Goal: Task Accomplishment & Management: Complete application form

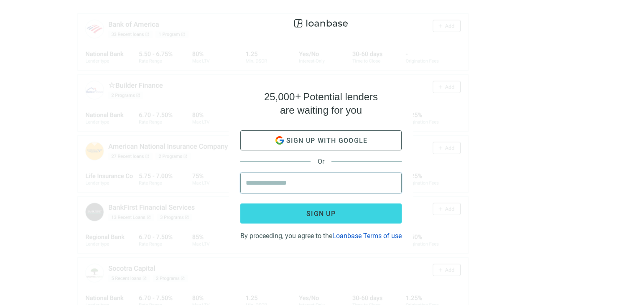
click at [286, 179] on input "email" at bounding box center [321, 183] width 150 height 20
type input "**********"
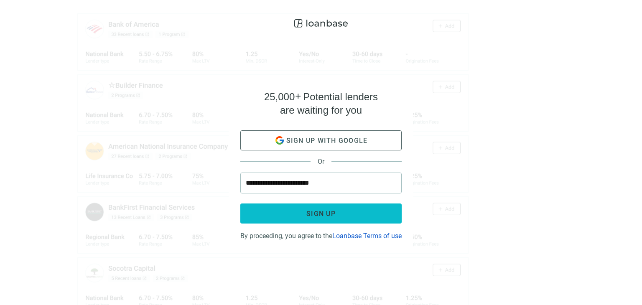
click at [308, 210] on span "Sign up" at bounding box center [320, 214] width 29 height 8
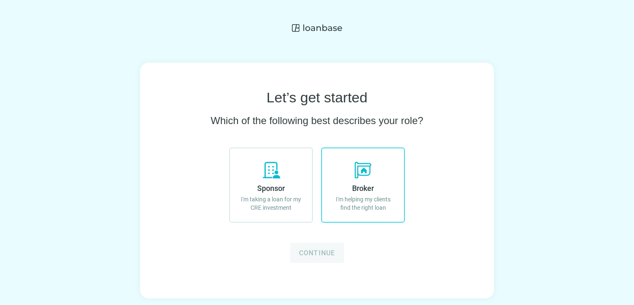
click at [359, 189] on span "Broker" at bounding box center [363, 188] width 22 height 9
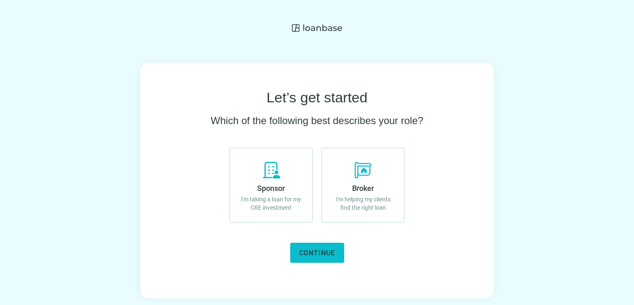
click at [316, 251] on span "Continue" at bounding box center [317, 253] width 36 height 8
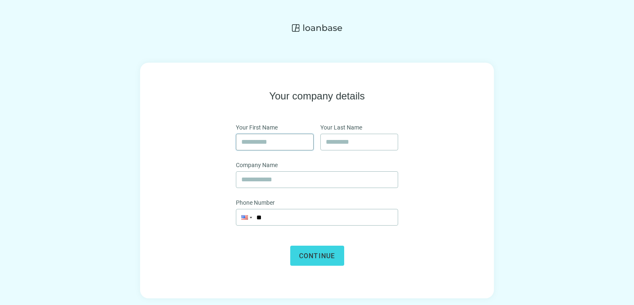
click at [282, 146] on input "text" at bounding box center [274, 142] width 67 height 16
type input "*****"
click at [359, 143] on input "text" at bounding box center [359, 142] width 67 height 16
type input "******"
click at [309, 176] on input "text" at bounding box center [316, 180] width 151 height 16
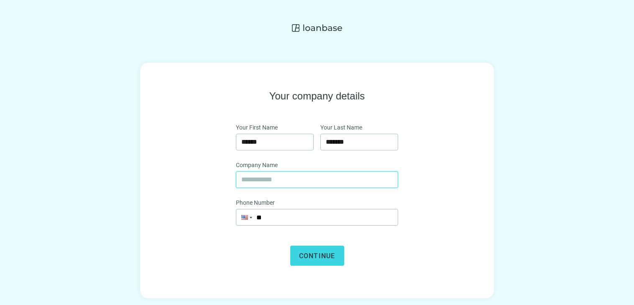
type input "**********"
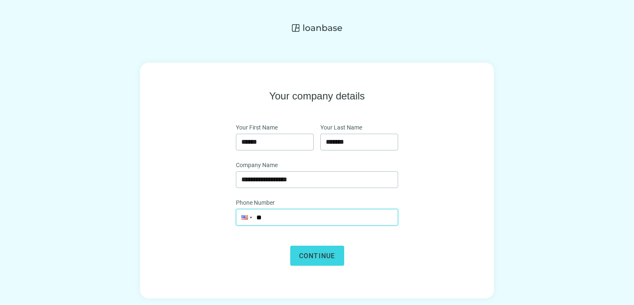
click at [288, 215] on input "**" at bounding box center [316, 217] width 161 height 16
type input "**********"
click at [312, 258] on span "Continue" at bounding box center [317, 256] width 36 height 8
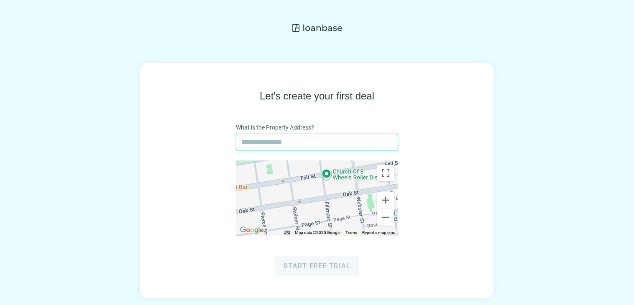
click at [312, 148] on input "text" at bounding box center [316, 142] width 151 height 16
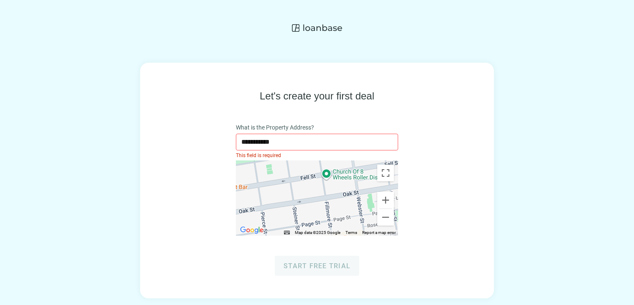
type input "**********"
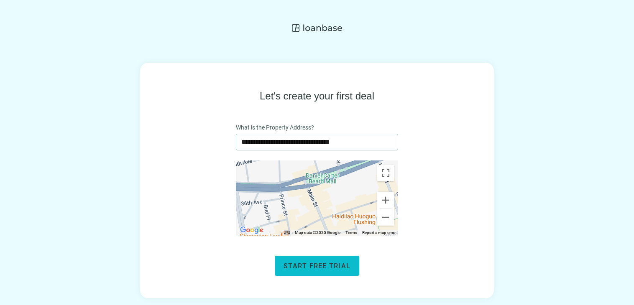
click at [332, 265] on span "Start free trial" at bounding box center [316, 266] width 67 height 8
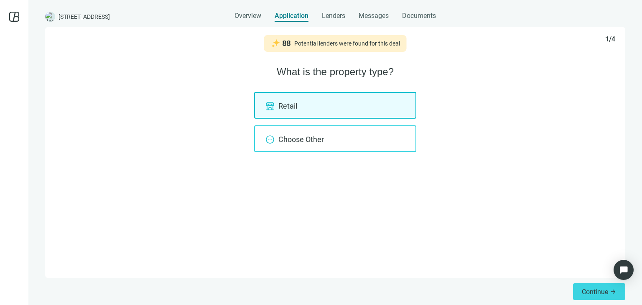
click at [308, 139] on div "Choose Other" at bounding box center [335, 138] width 162 height 27
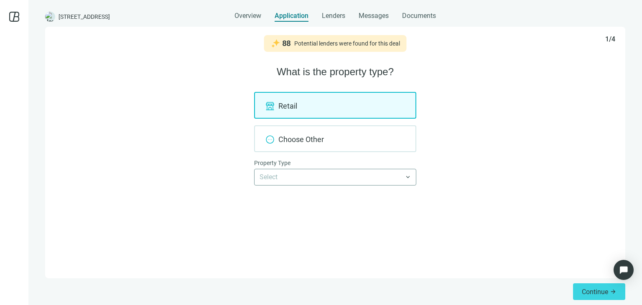
click at [292, 182] on input "search" at bounding box center [332, 177] width 144 height 16
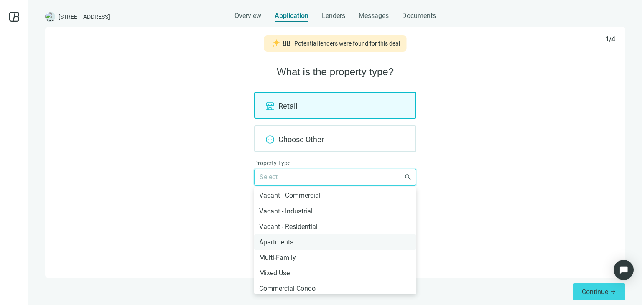
scroll to position [167, 0]
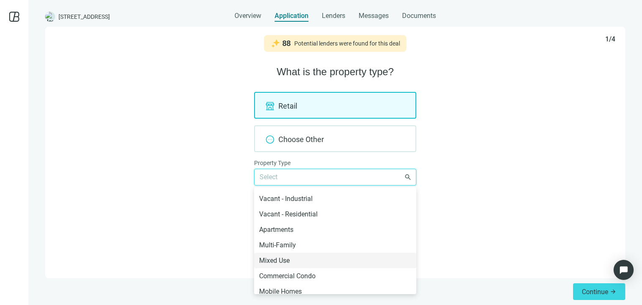
click at [288, 263] on div "Mixed Use" at bounding box center [335, 260] width 152 height 10
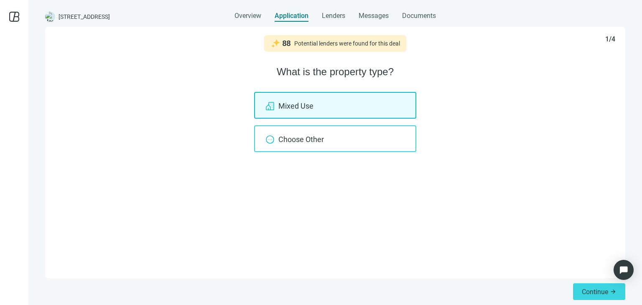
click at [331, 134] on div "Choose Other" at bounding box center [335, 138] width 162 height 27
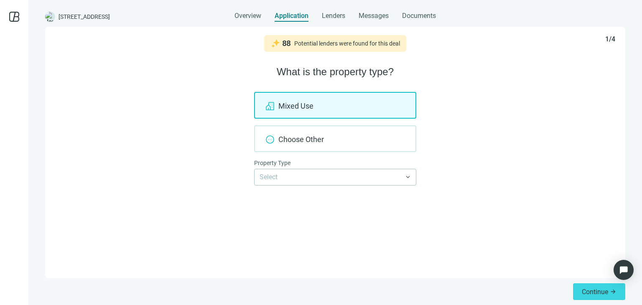
click at [333, 107] on div "Mixed Use" at bounding box center [335, 105] width 162 height 27
click at [304, 105] on div "Mixed Use" at bounding box center [335, 105] width 162 height 27
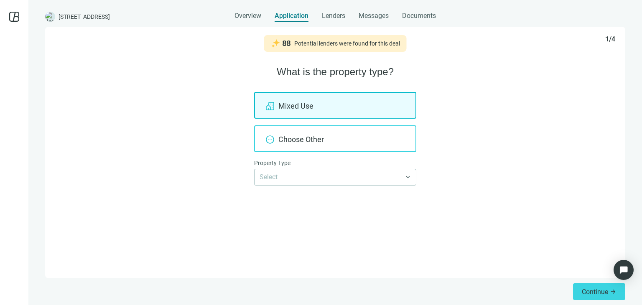
click at [300, 144] on div "Choose Other" at bounding box center [335, 138] width 162 height 27
click at [289, 139] on div "Choose Other" at bounding box center [335, 138] width 162 height 27
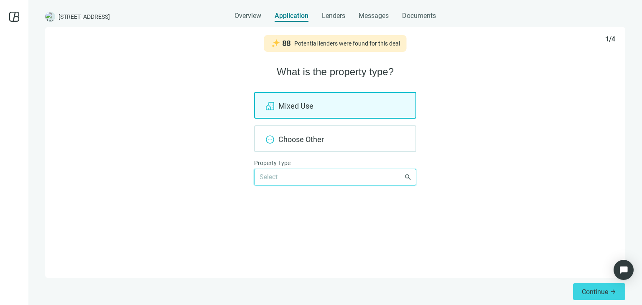
click at [285, 174] on input "search" at bounding box center [332, 177] width 144 height 16
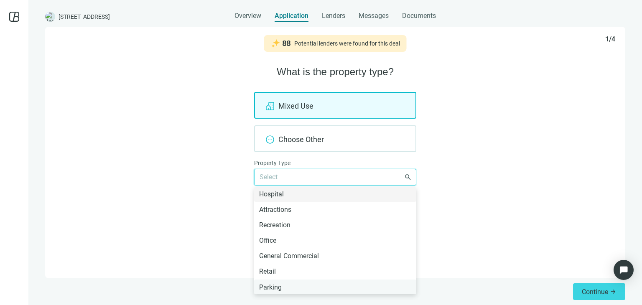
scroll to position [451, 0]
click at [275, 287] on div "Other" at bounding box center [335, 287] width 152 height 10
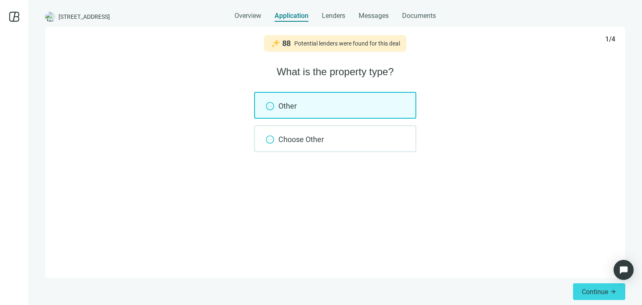
click at [313, 109] on div "Other" at bounding box center [335, 105] width 162 height 27
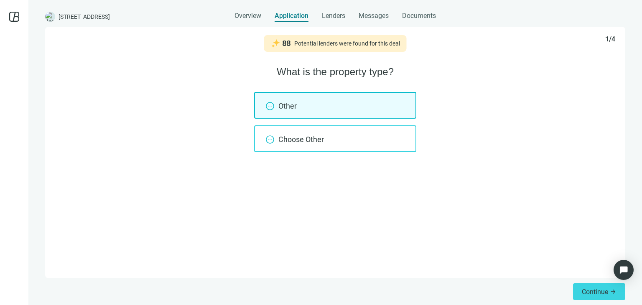
click at [305, 134] on div "Choose Other" at bounding box center [335, 138] width 162 height 27
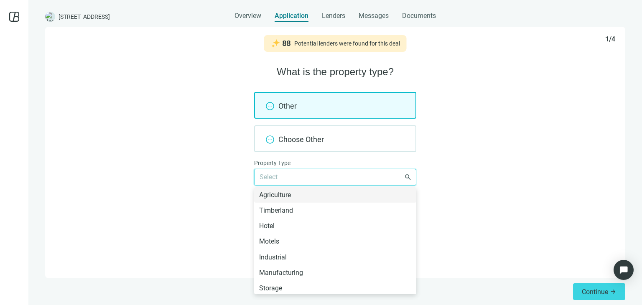
click at [295, 182] on input "search" at bounding box center [332, 177] width 144 height 16
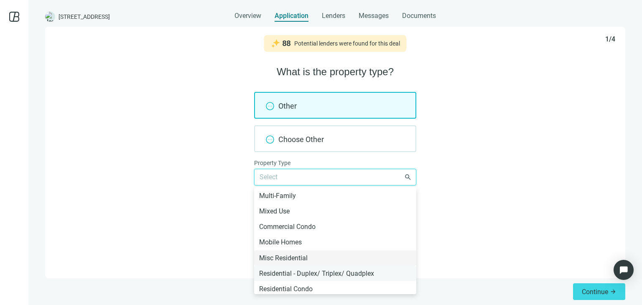
scroll to position [167, 0]
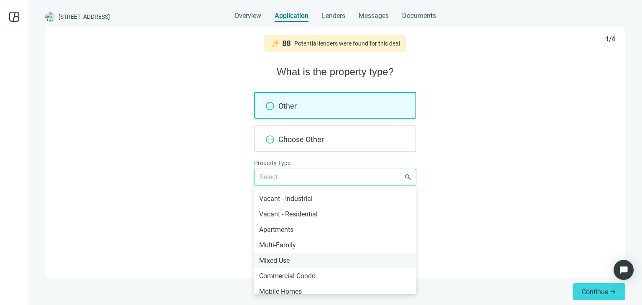
click at [303, 253] on div "Mixed Use" at bounding box center [335, 260] width 162 height 15
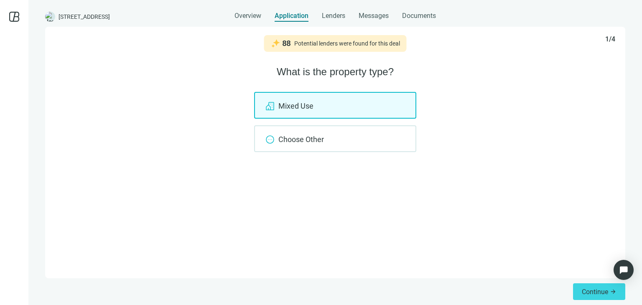
click at [366, 195] on div "88 Potential lenders were found for this deal 1/4 What is the property type? Mi…" at bounding box center [335, 153] width 580 height 252
click at [590, 288] on span "Continue" at bounding box center [595, 292] width 26 height 8
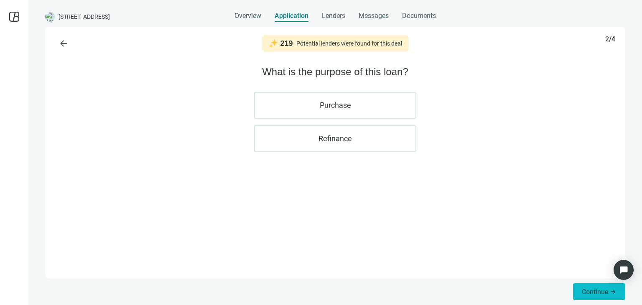
click at [587, 291] on span "Continue" at bounding box center [595, 292] width 26 height 8
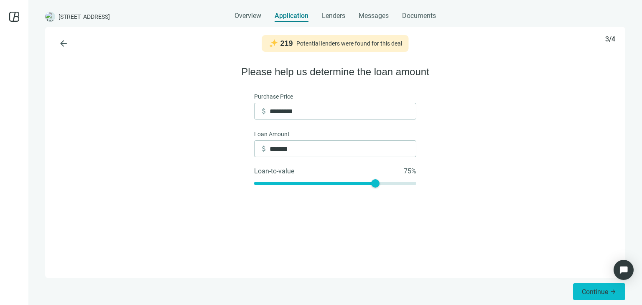
click at [590, 286] on button "Continue arrow_forward" at bounding box center [599, 291] width 52 height 17
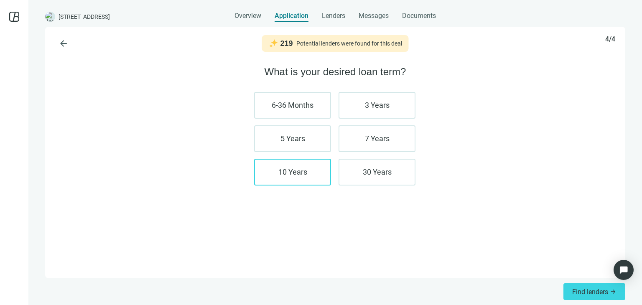
click at [296, 171] on label "10 Years" at bounding box center [292, 172] width 77 height 27
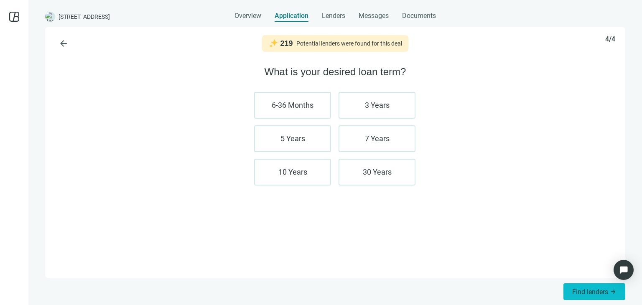
click at [581, 285] on button "Find lenders arrow_forward" at bounding box center [594, 291] width 62 height 17
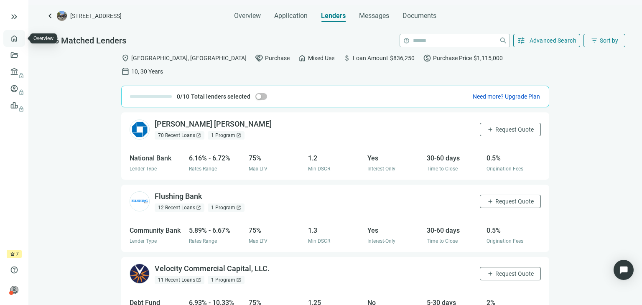
click at [21, 38] on link "Overview" at bounding box center [33, 38] width 25 height 7
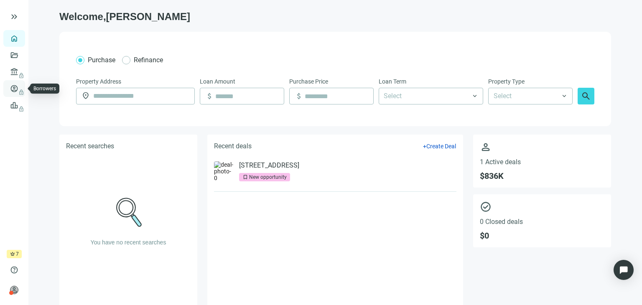
click at [15, 89] on span "lock" at bounding box center [15, 88] width 7 height 7
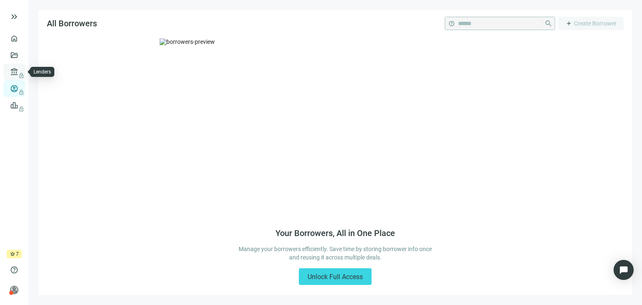
click at [15, 74] on span "lock" at bounding box center [15, 72] width 7 height 7
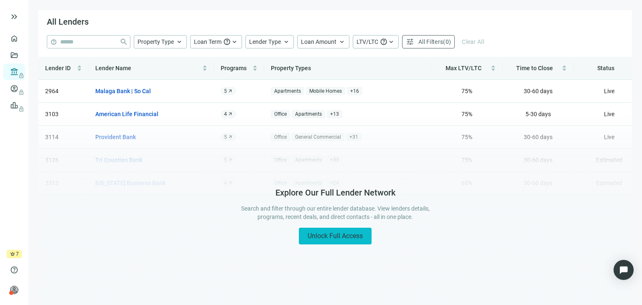
click at [342, 233] on span "Unlock Full Access" at bounding box center [335, 236] width 55 height 8
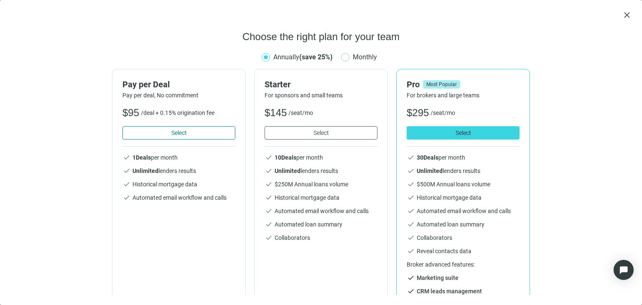
click at [177, 131] on span "Select" at bounding box center [178, 133] width 15 height 7
